Goal: Information Seeking & Learning: Understand process/instructions

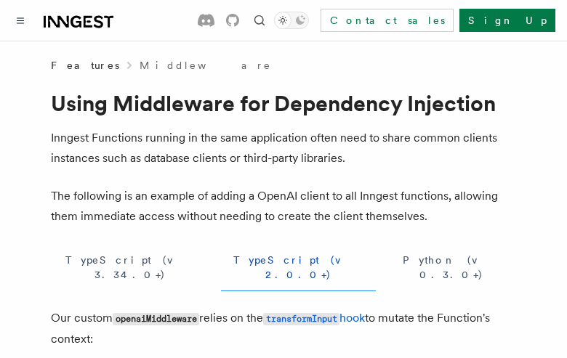
click at [100, 260] on button "TypeScript (v 3.34.0+)" at bounding box center [130, 267] width 158 height 47
click at [221, 260] on button "TypeScript (v 2.0.0+)" at bounding box center [298, 267] width 155 height 47
click at [387, 260] on button "Python (v 0.3.0+)" at bounding box center [451, 267] width 129 height 47
